Goal: Information Seeking & Learning: Compare options

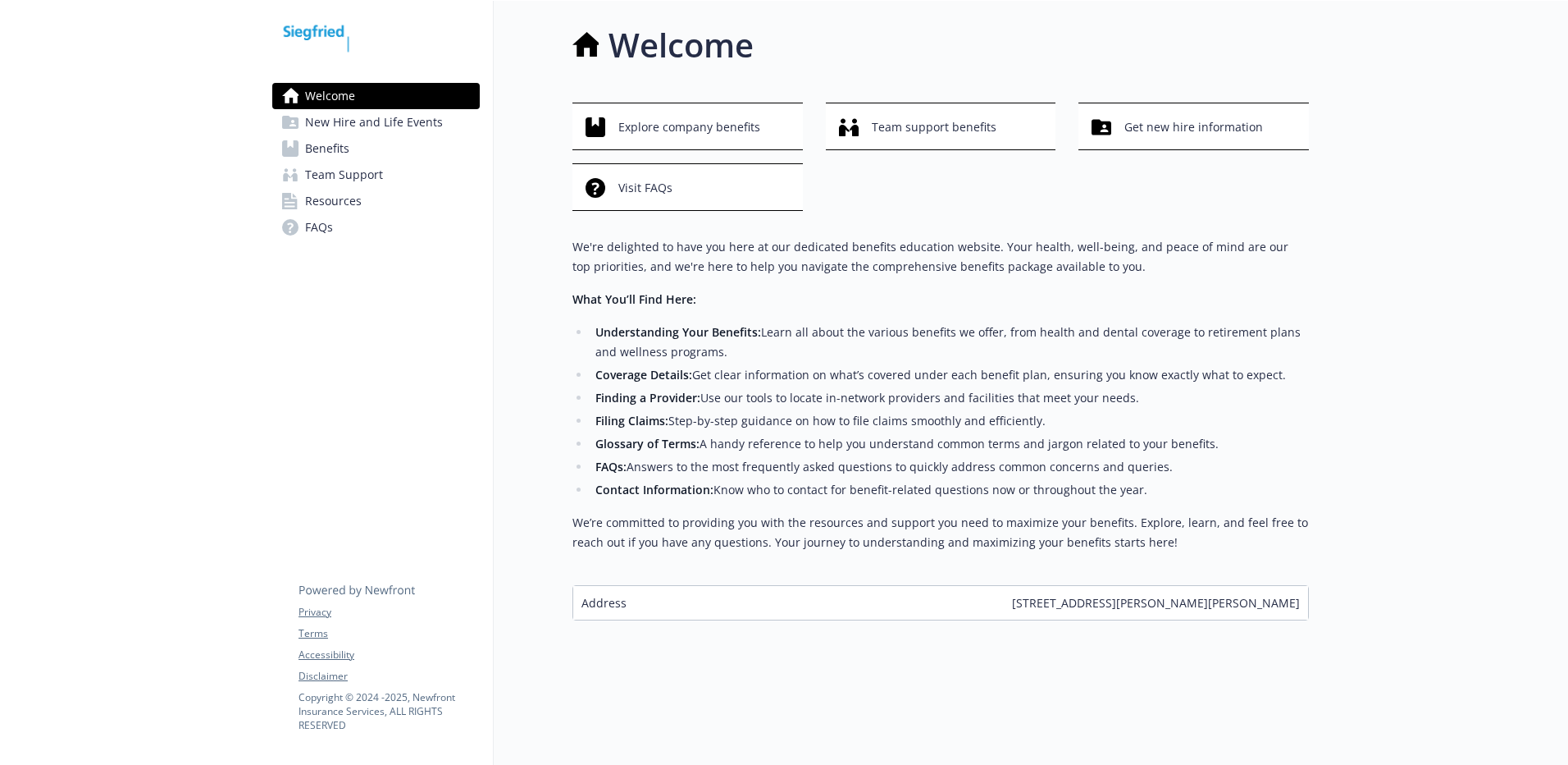
click at [331, 147] on span "Benefits" at bounding box center [327, 148] width 44 height 26
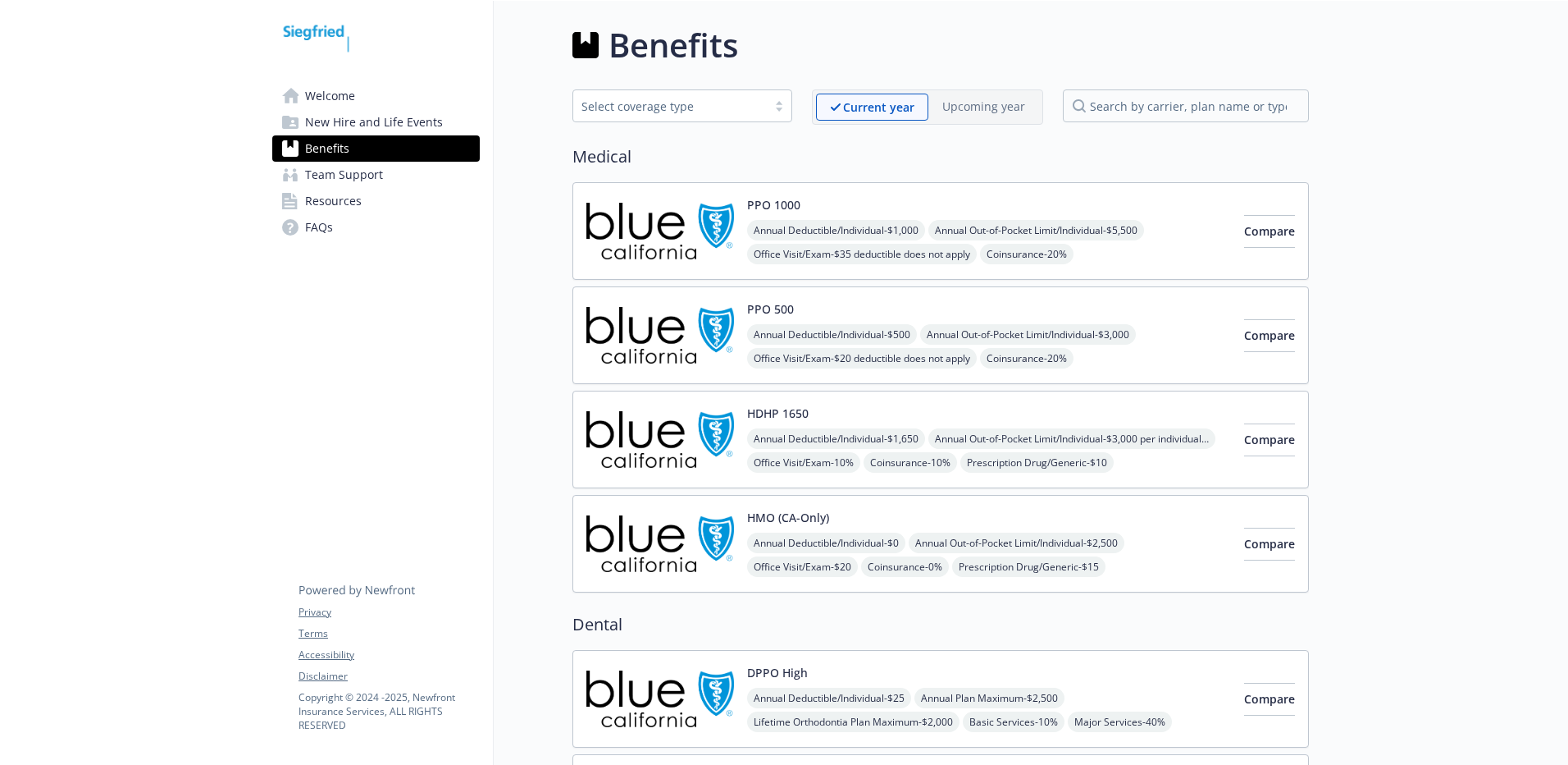
click at [753, 522] on button "HMO (CA-Only)" at bounding box center [789, 517] width 82 height 17
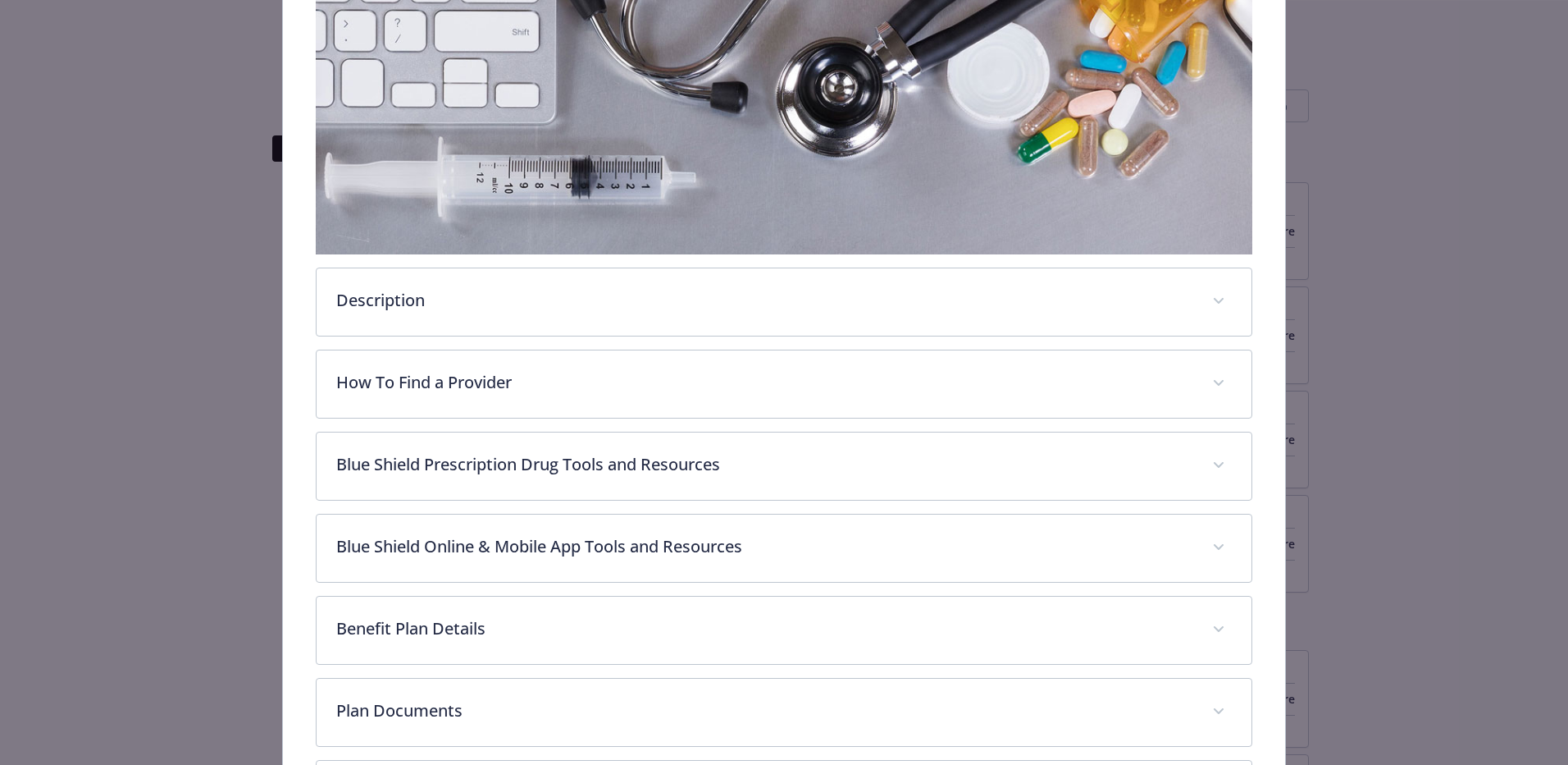
scroll to position [351, 0]
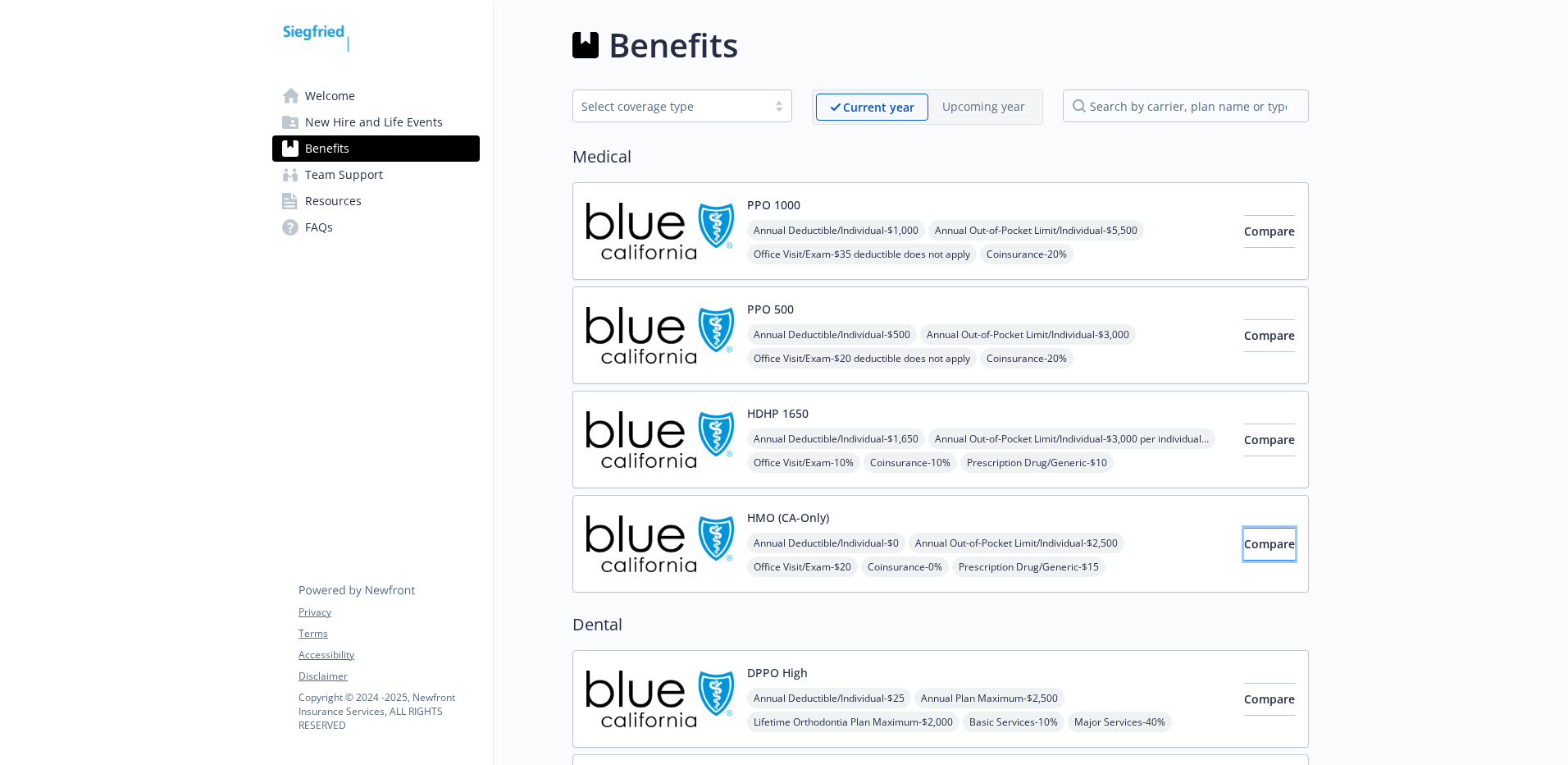
click at [1257, 541] on span "Compare" at bounding box center [1270, 543] width 51 height 15
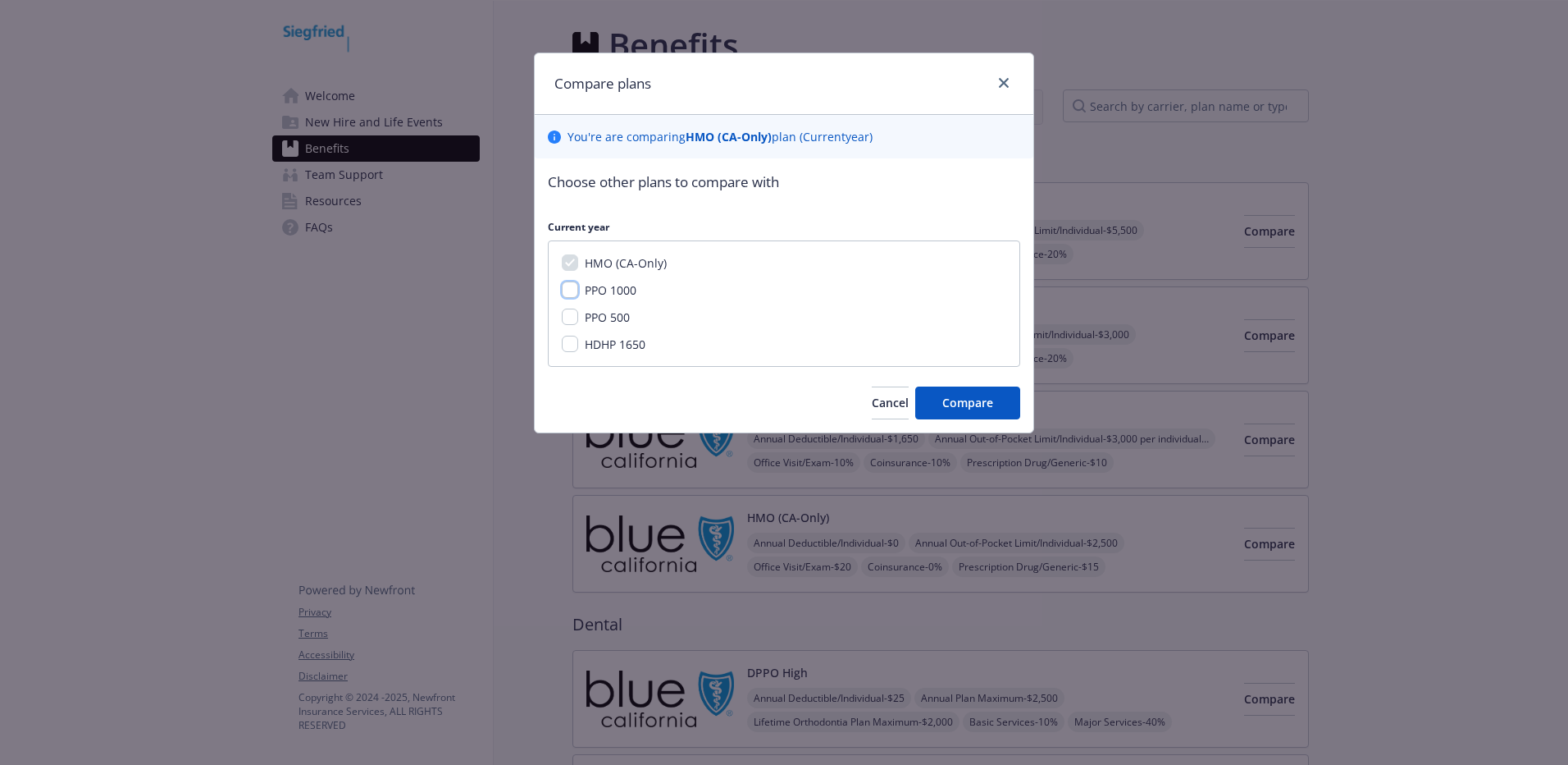
click at [570, 287] on input "PPO 1000" at bounding box center [570, 289] width 16 height 16
checkbox input "true"
click at [569, 316] on input "PPO 500" at bounding box center [570, 317] width 16 height 16
checkbox input "true"
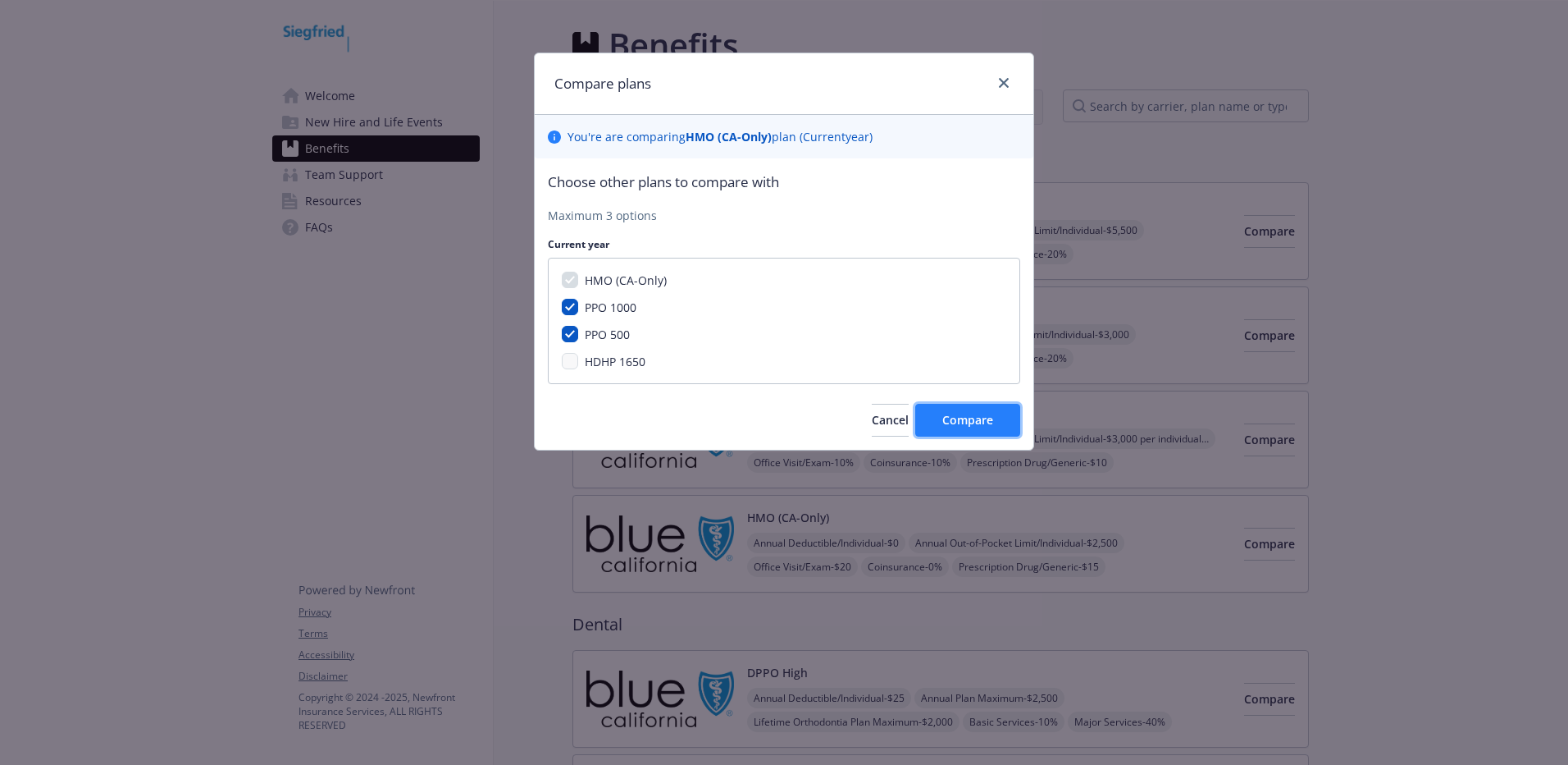
click at [973, 423] on span "Compare" at bounding box center [968, 420] width 51 height 15
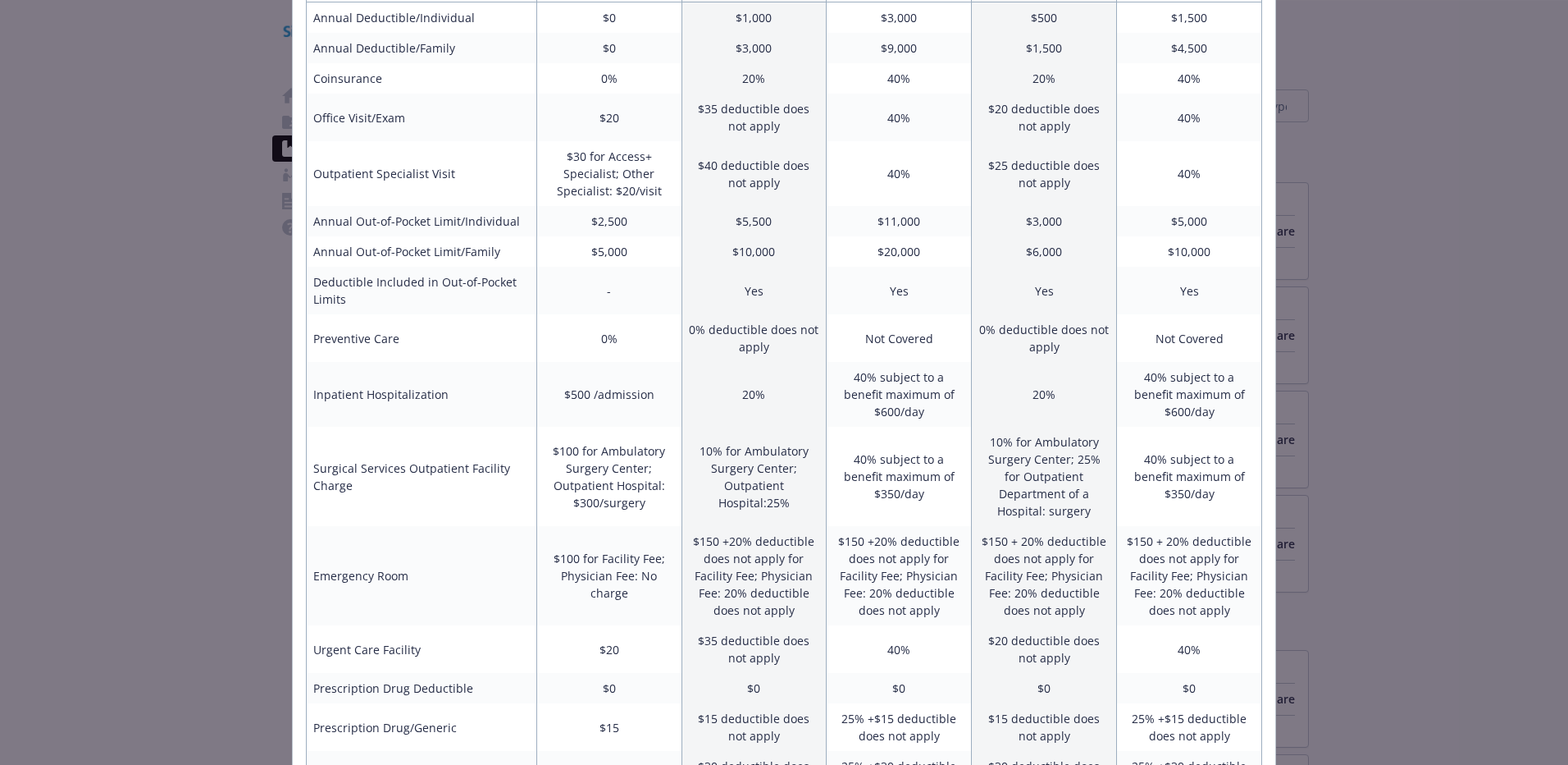
scroll to position [230, 0]
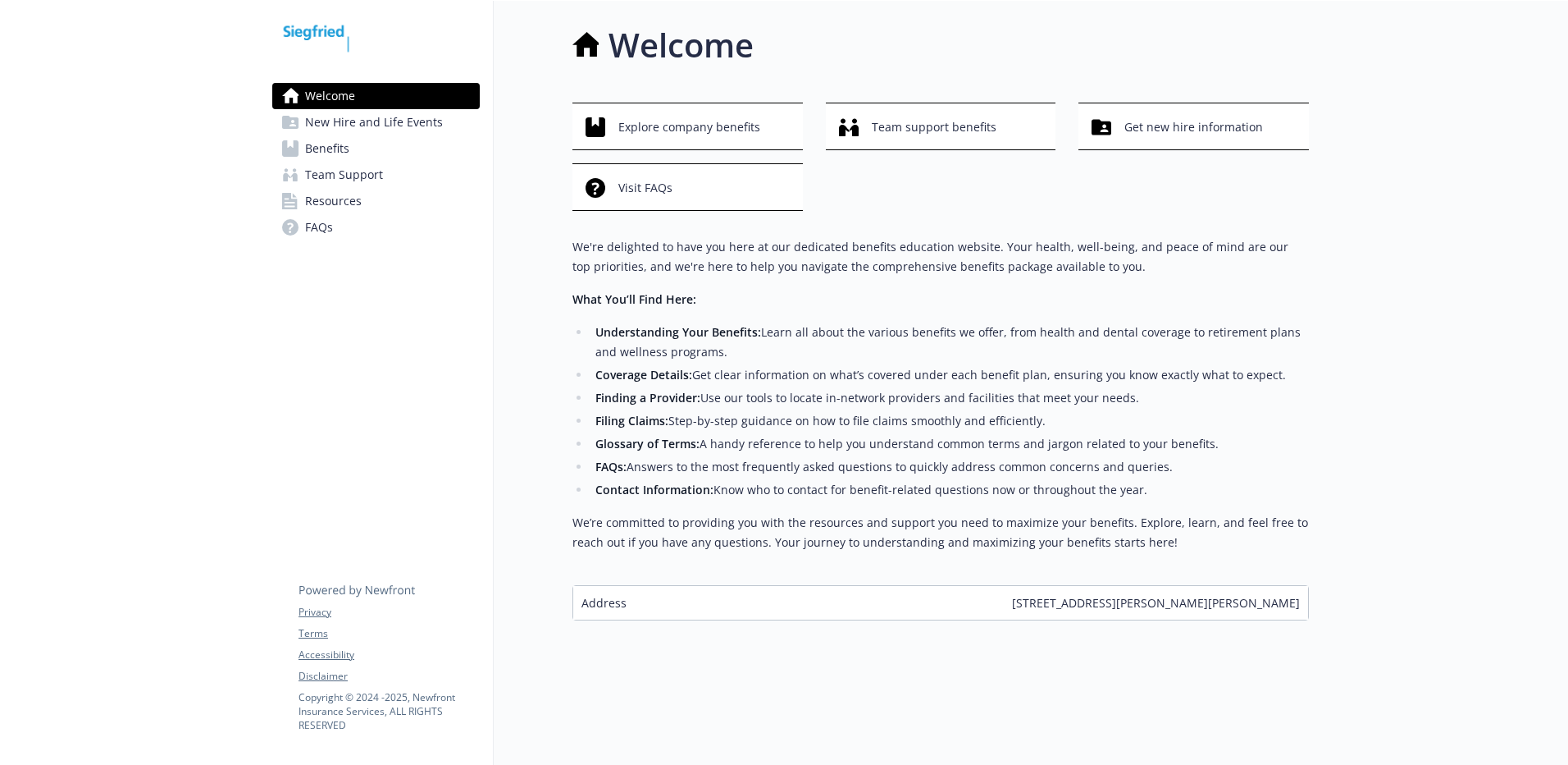
click at [338, 152] on span "Benefits" at bounding box center [327, 148] width 44 height 26
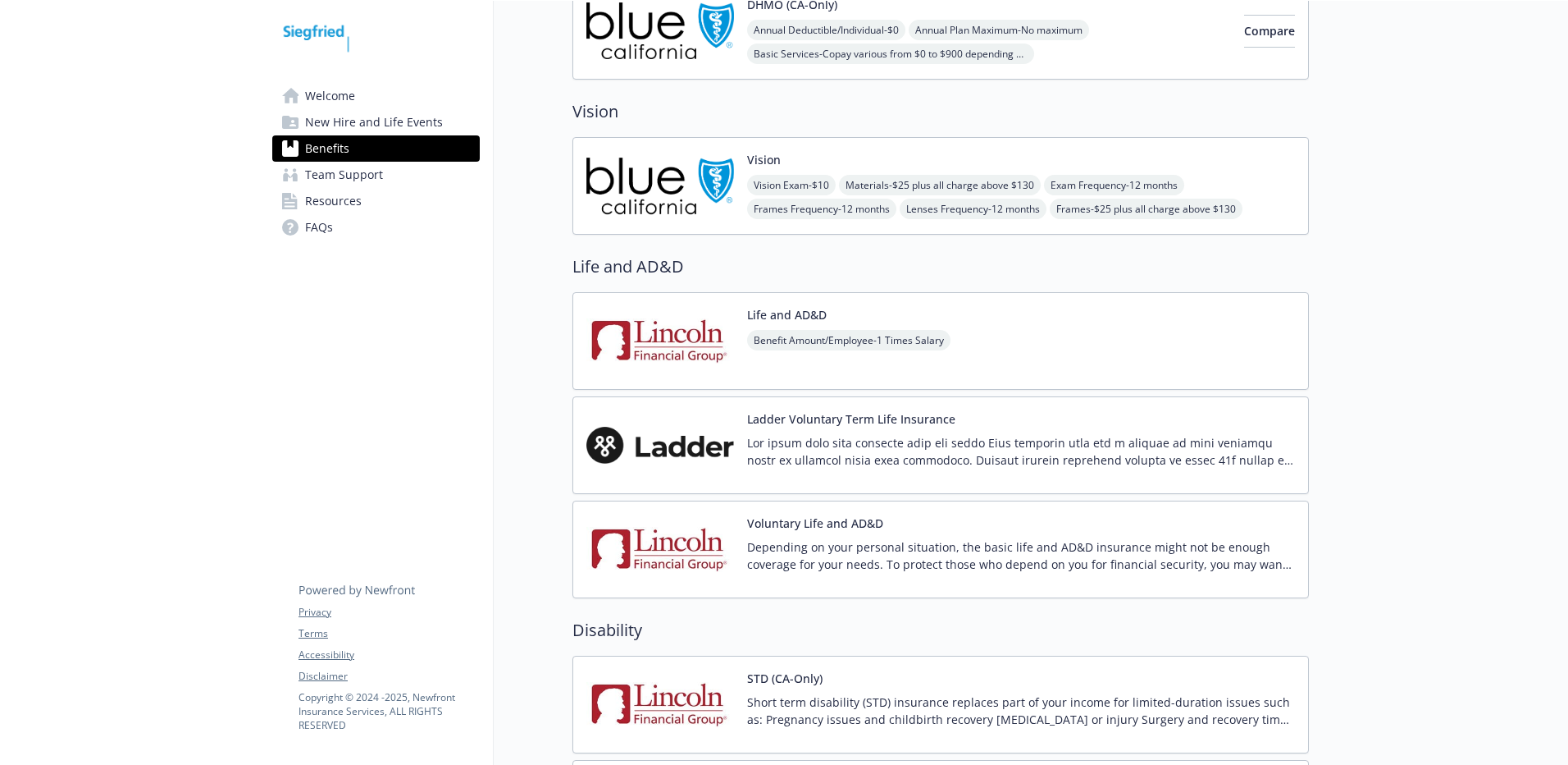
scroll to position [872, 0]
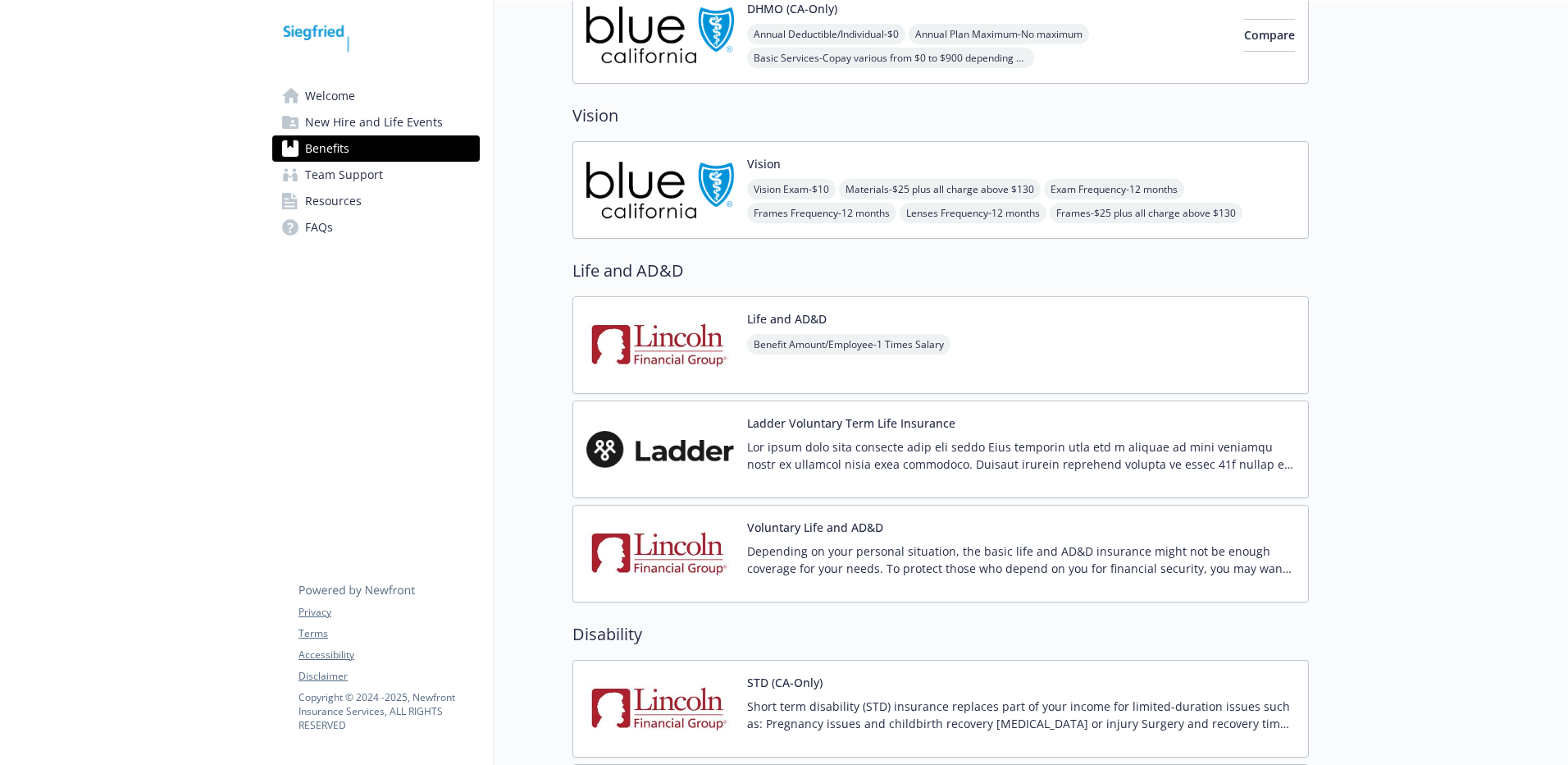
click at [816, 523] on button "Voluntary Life and AD&D" at bounding box center [816, 527] width 136 height 17
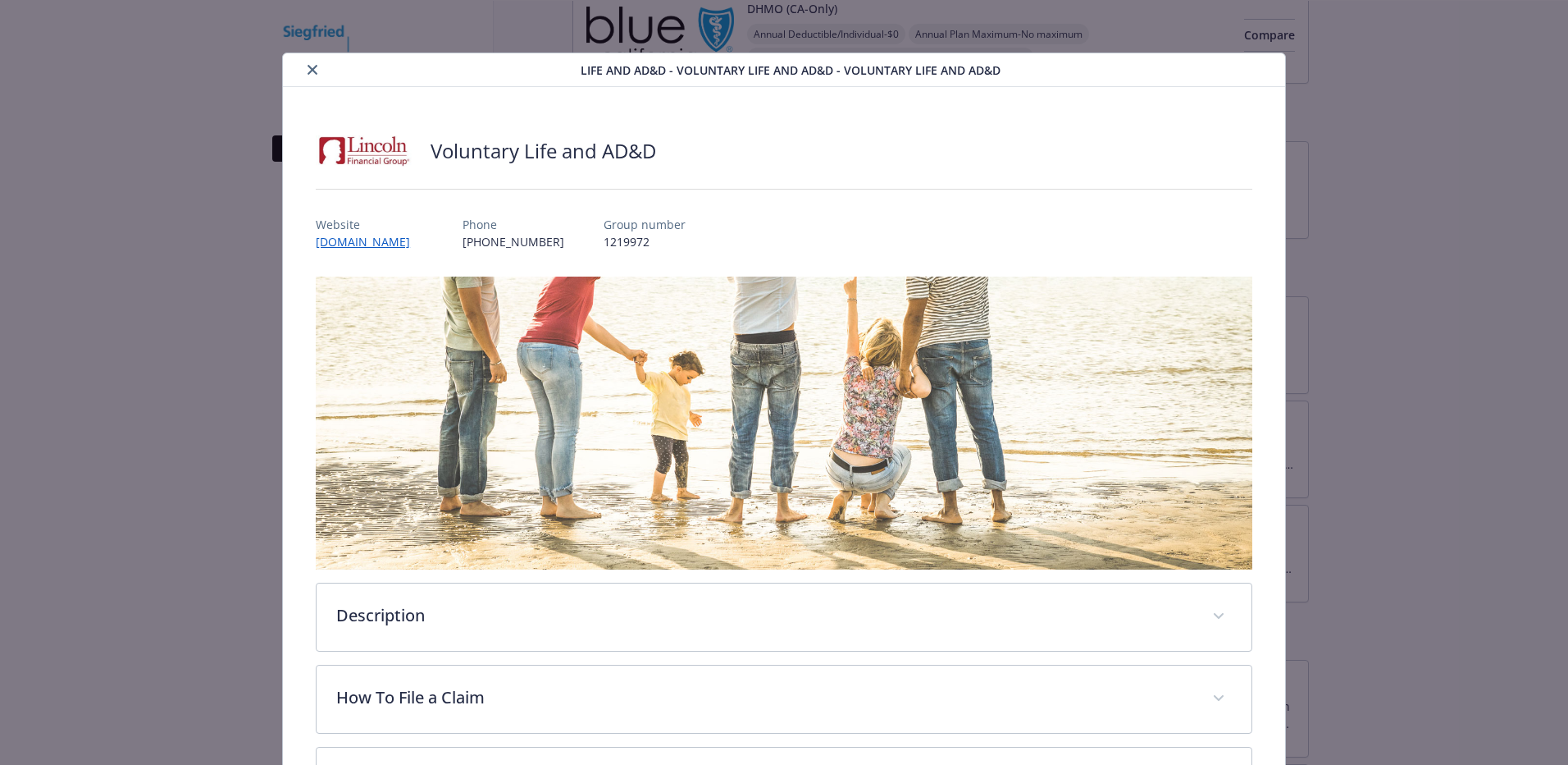
scroll to position [39, 0]
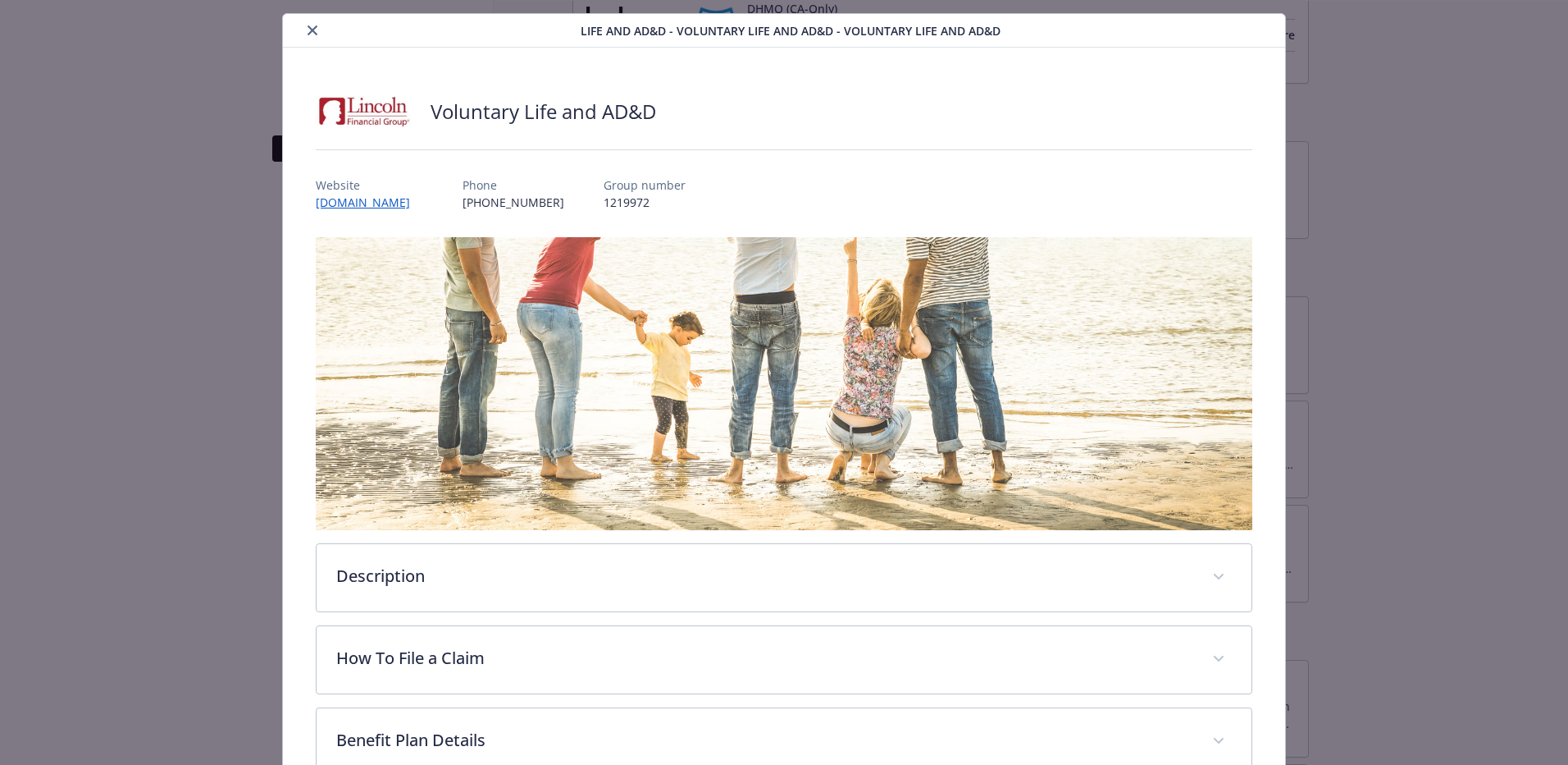
click at [308, 26] on icon "close" at bounding box center [313, 31] width 10 height 10
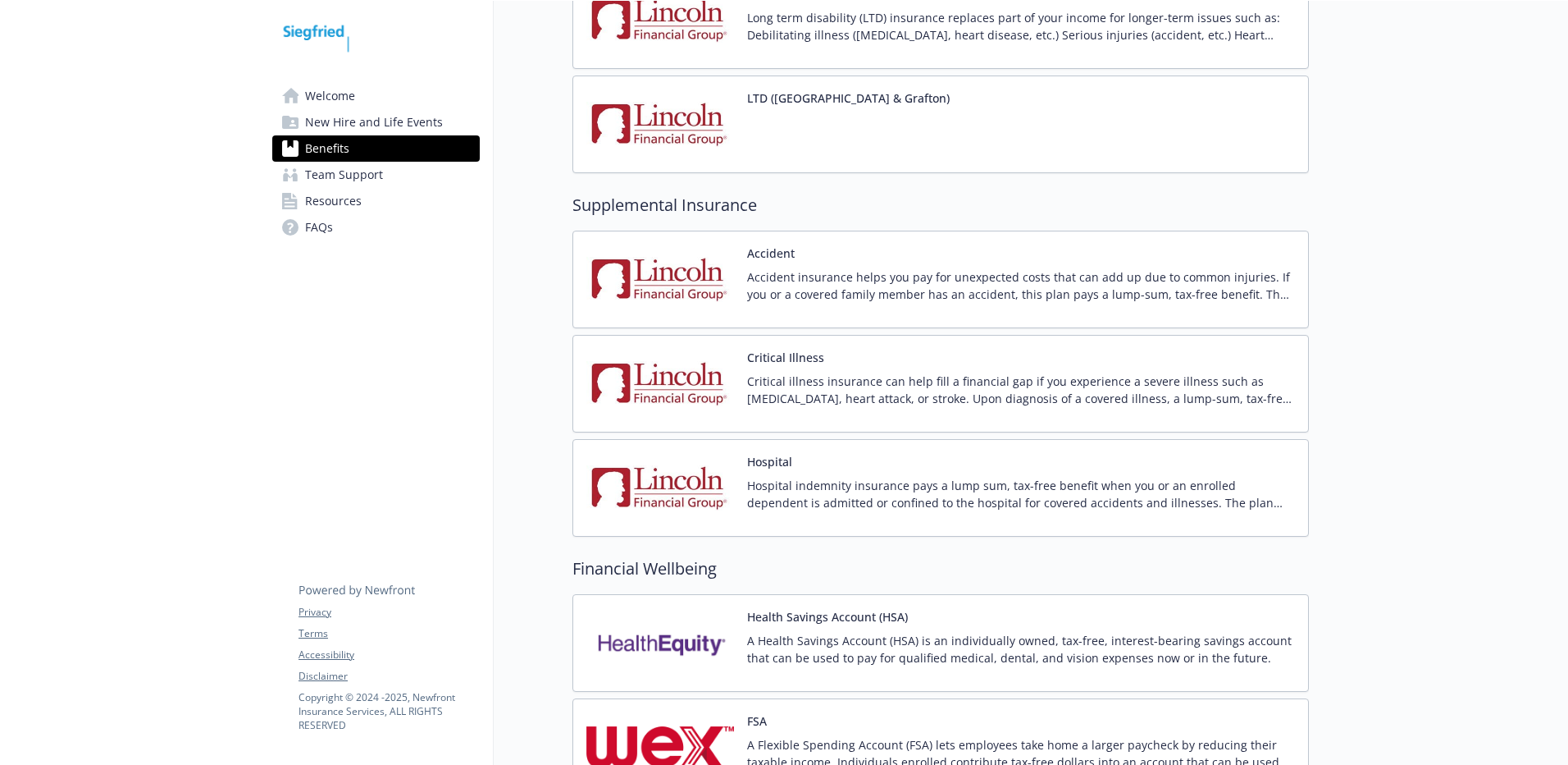
scroll to position [1773, 0]
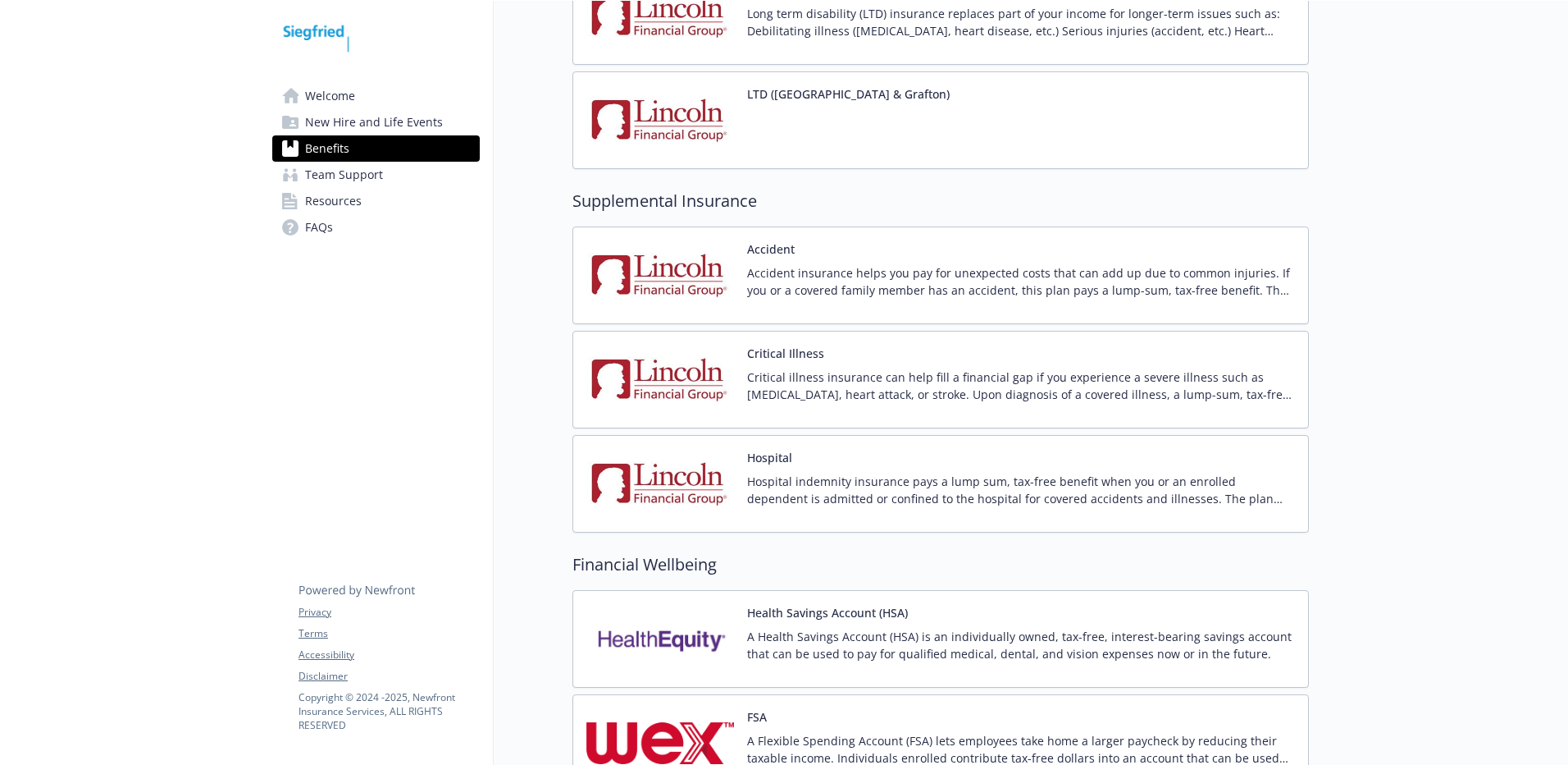
click at [760, 280] on p "Accident insurance helps you pay for unexpected costs that can add up due to co…" at bounding box center [1021, 281] width 548 height 34
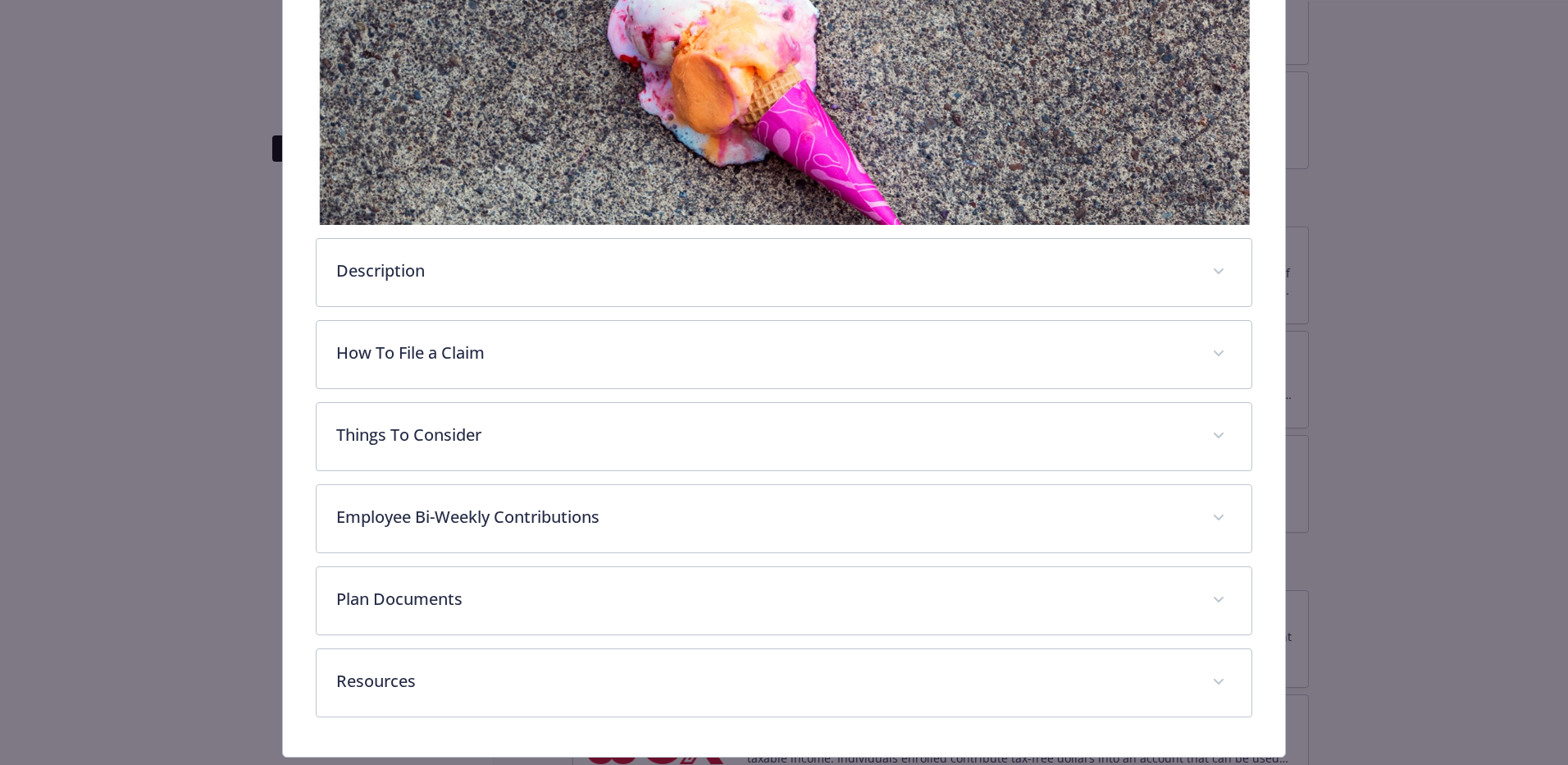
scroll to position [339, 0]
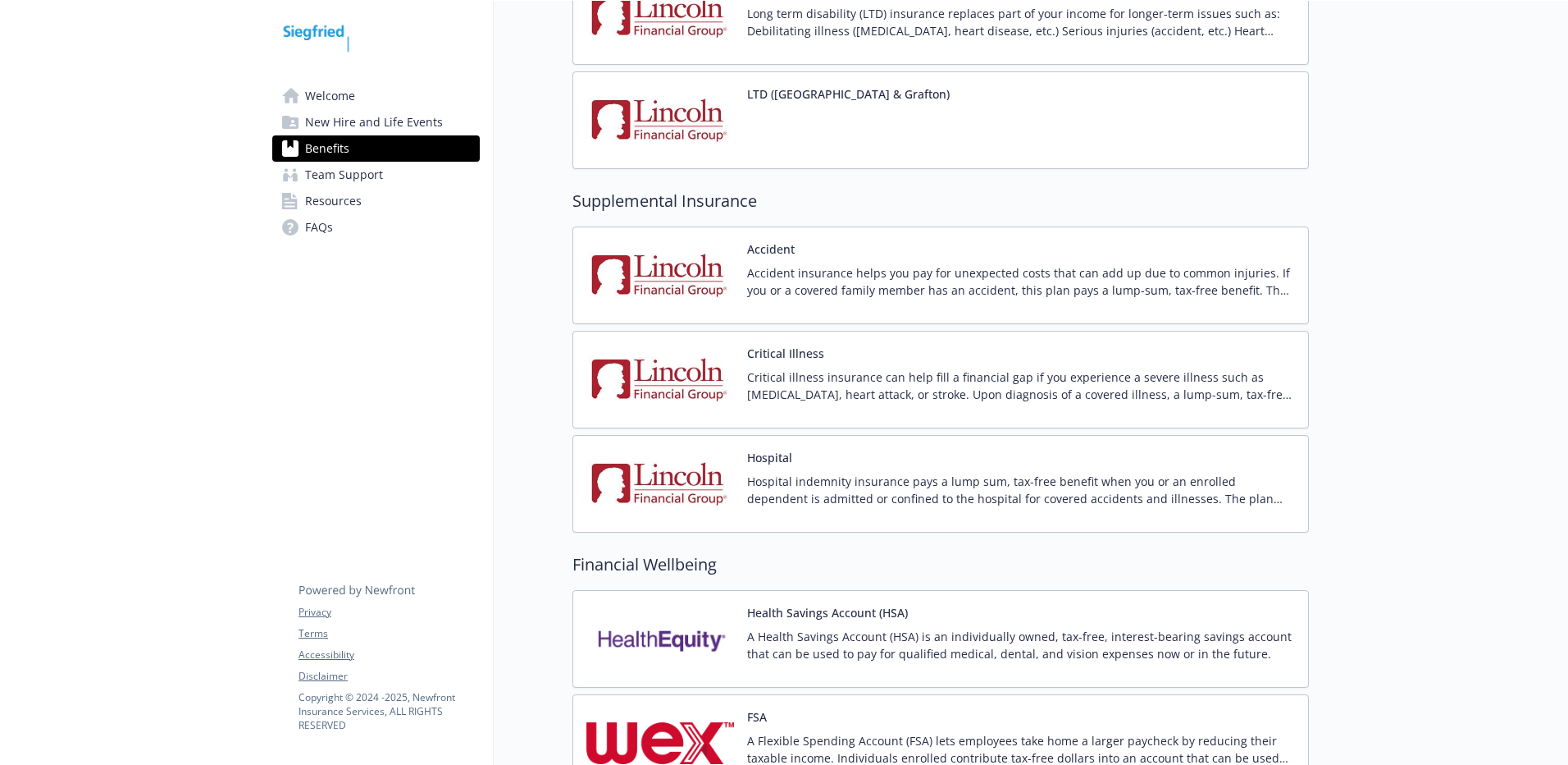
click at [691, 393] on img at bounding box center [660, 379] width 147 height 70
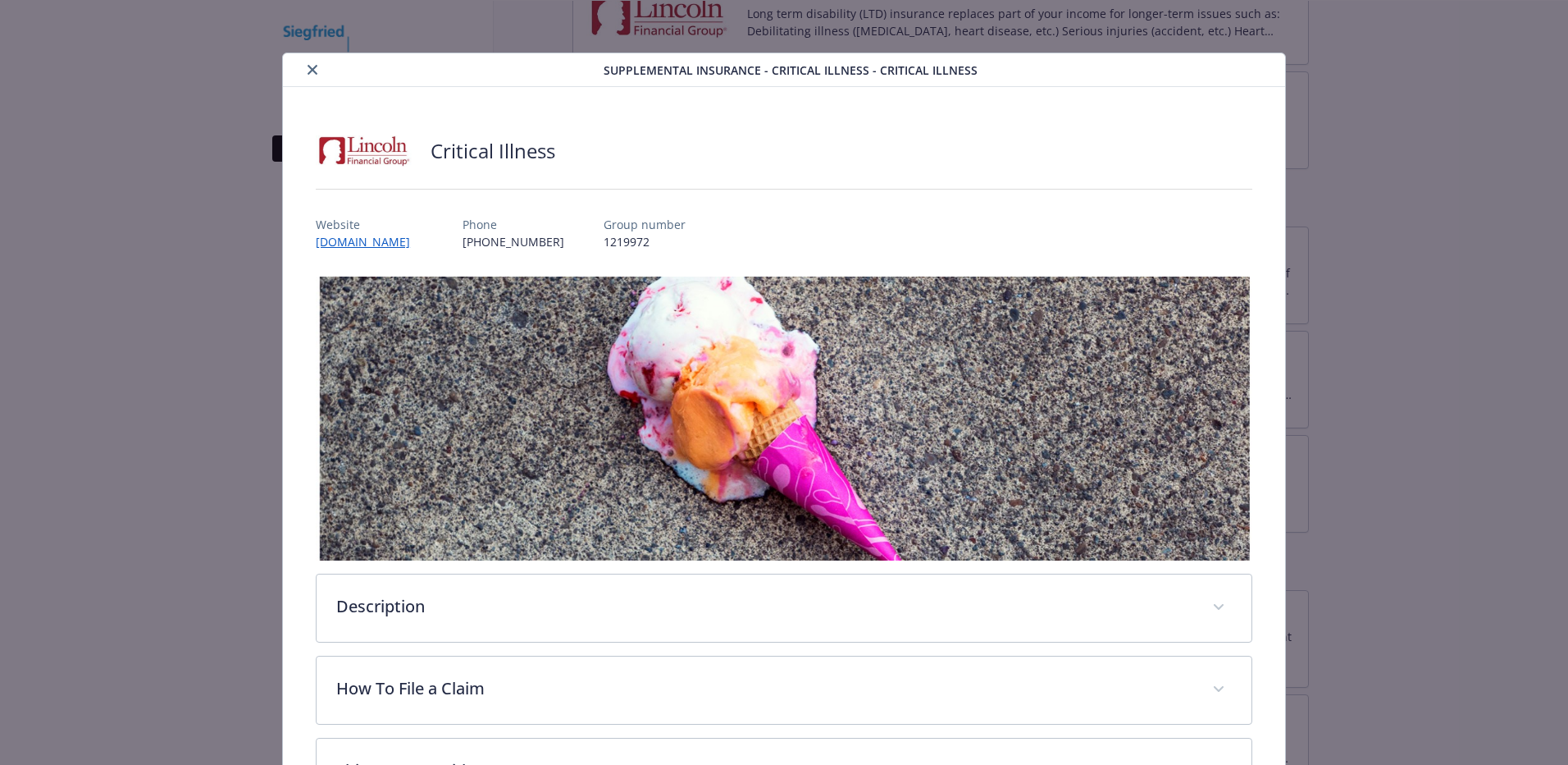
scroll to position [49, 0]
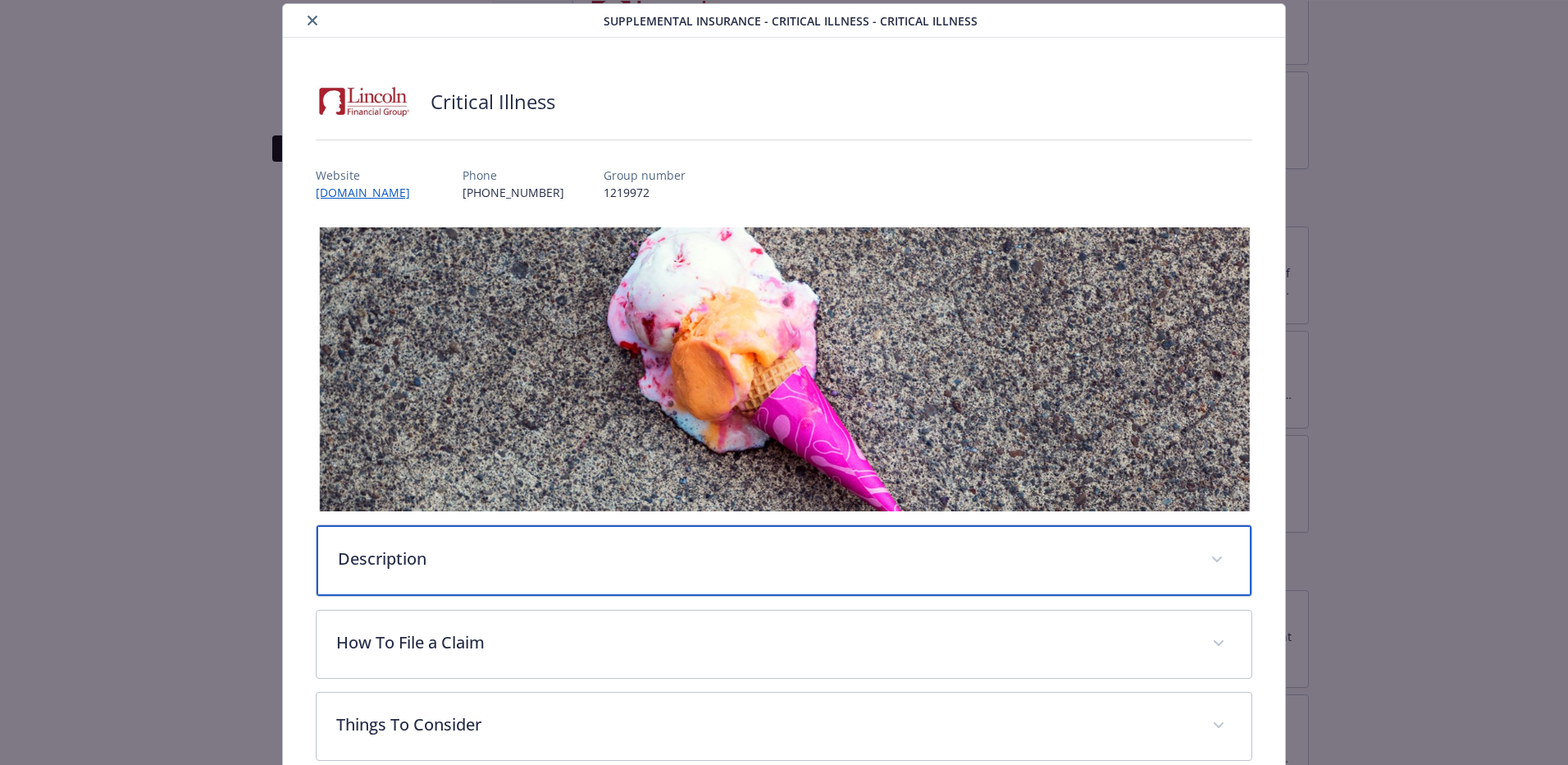
click at [555, 563] on p "Description" at bounding box center [764, 558] width 853 height 25
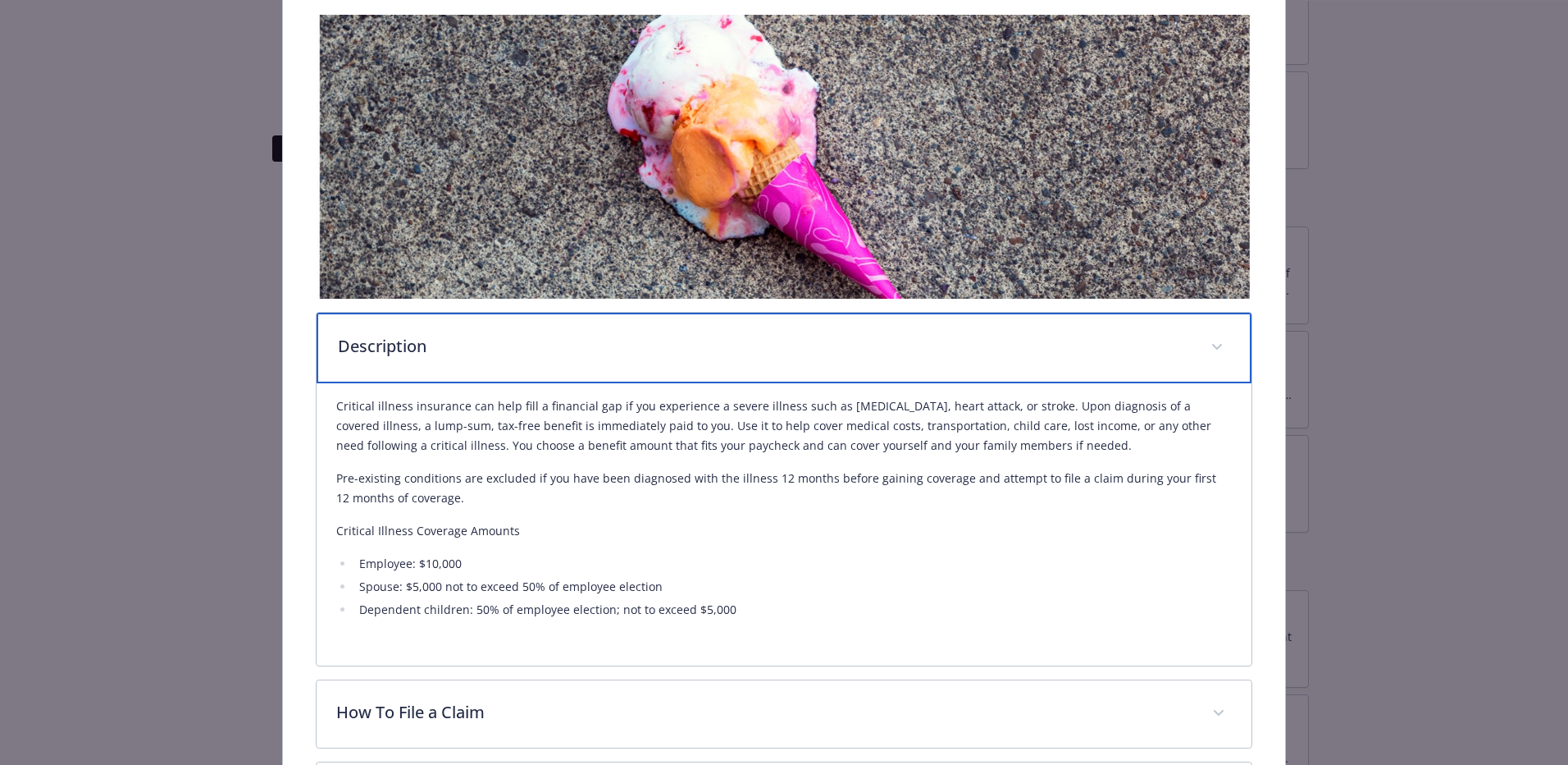
scroll to position [263, 0]
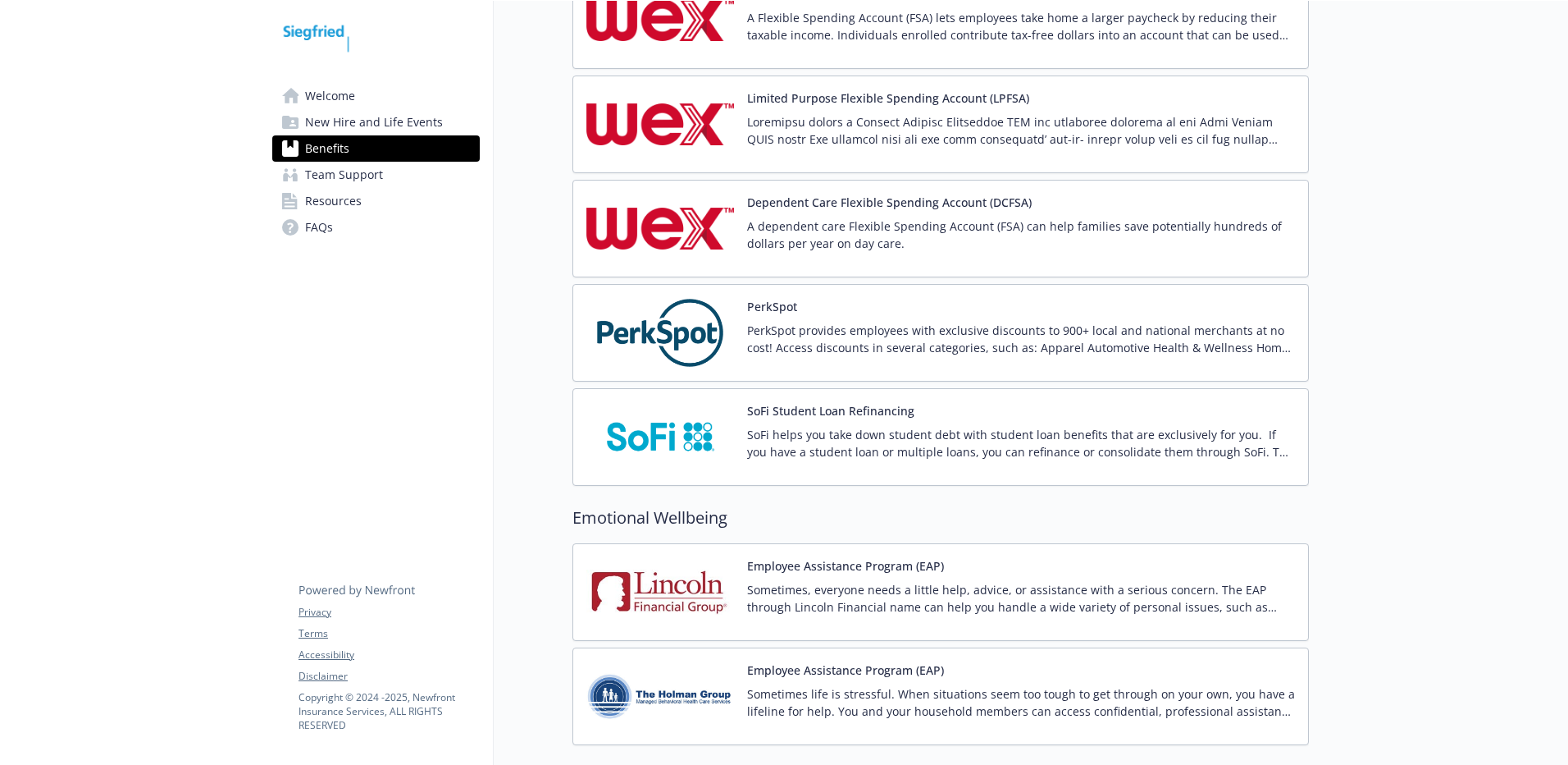
scroll to position [2552, 0]
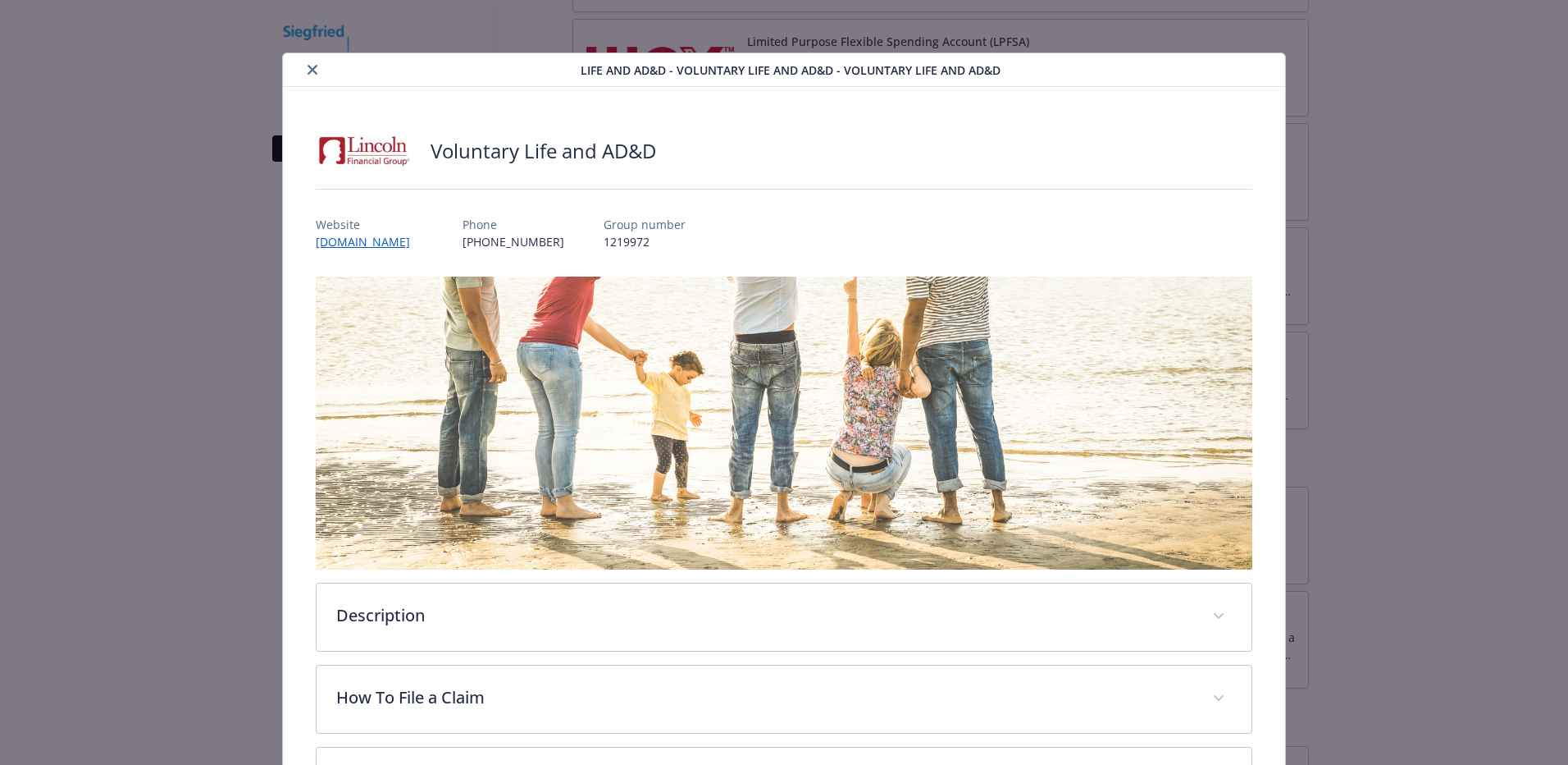
scroll to position [39, 0]
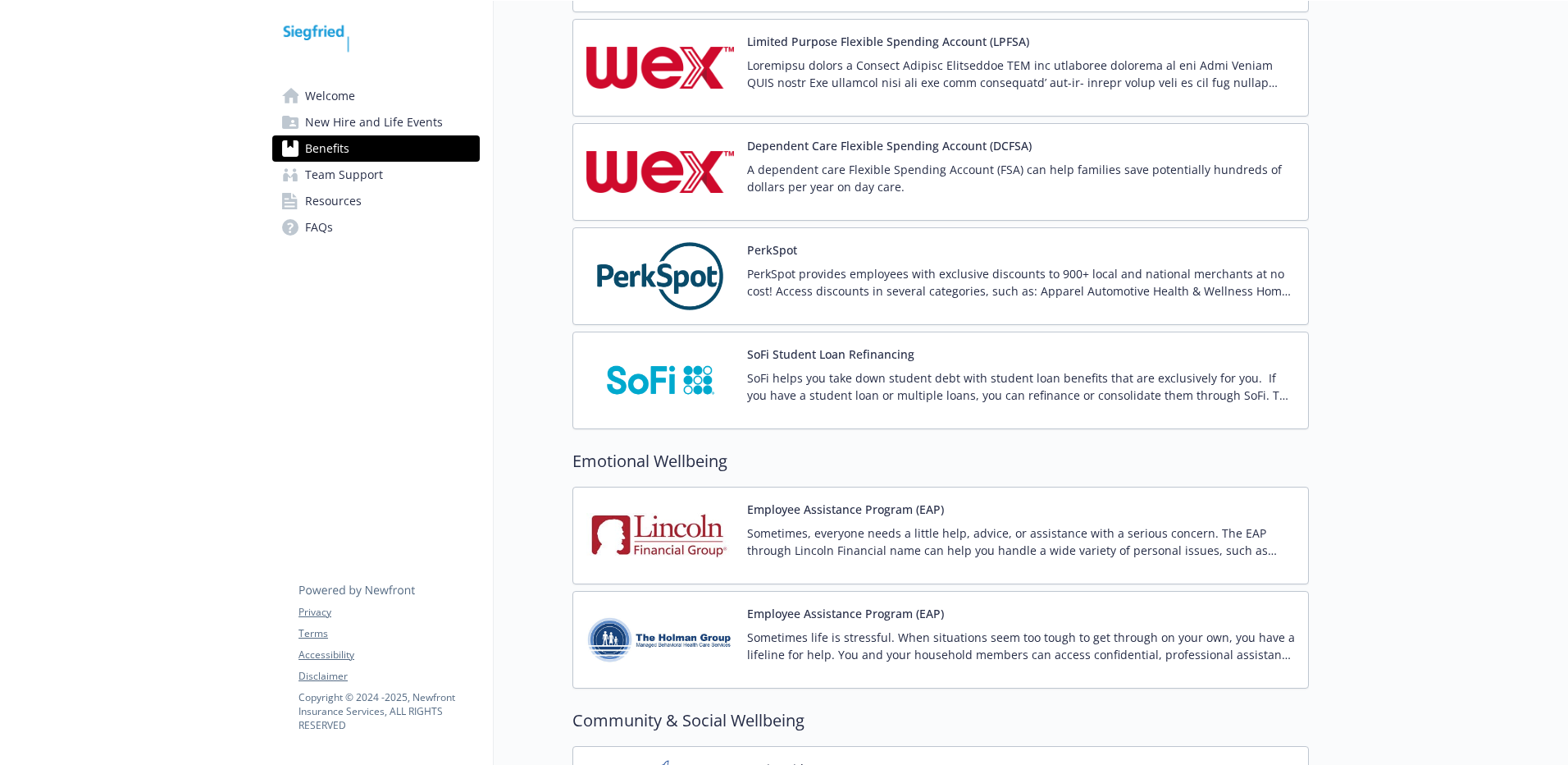
scroll to position [13, 0]
